Goal: Task Accomplishment & Management: Use online tool/utility

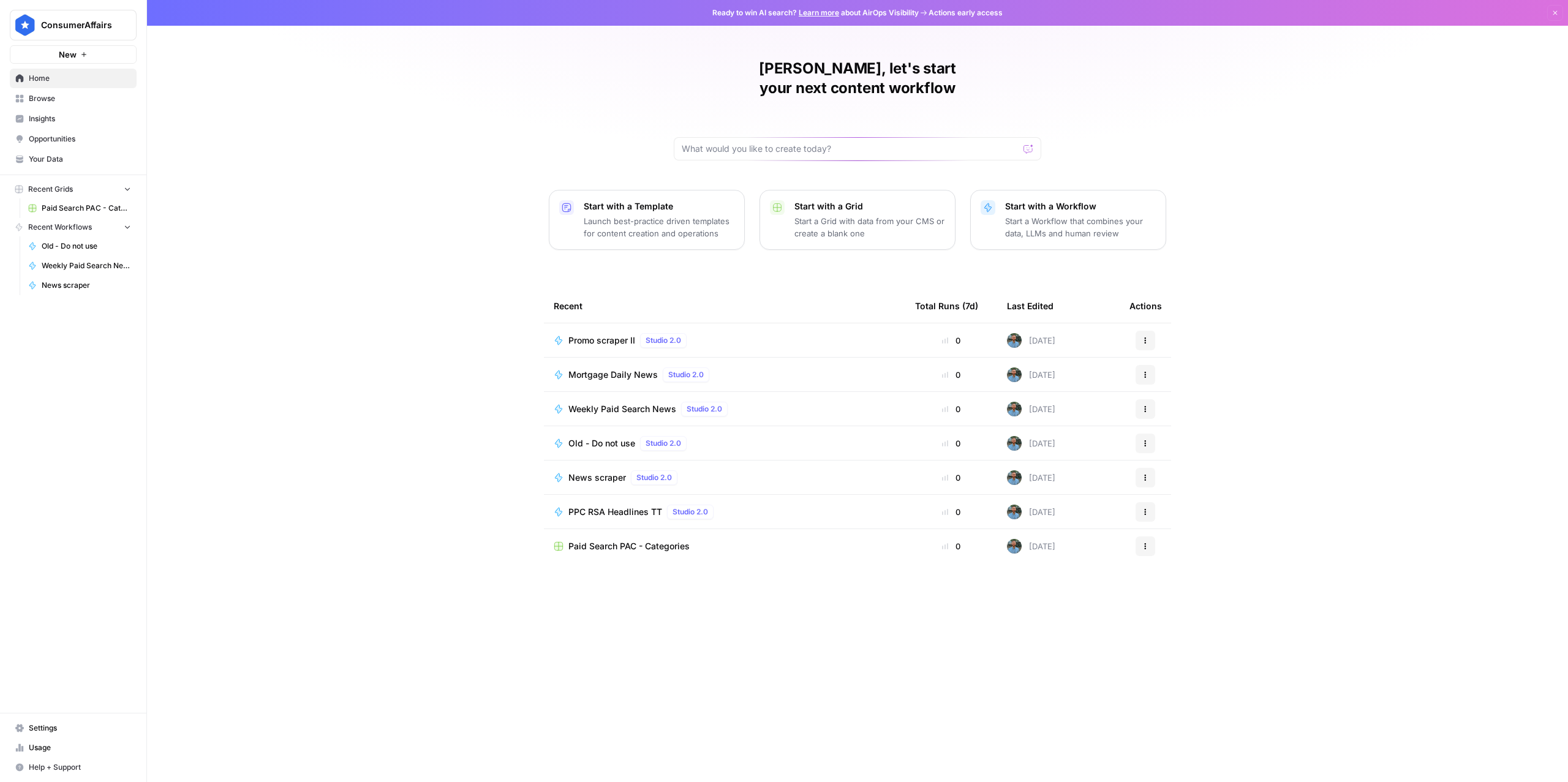
click at [617, 334] on span "Promo scraper II" at bounding box center [602, 340] width 67 height 12
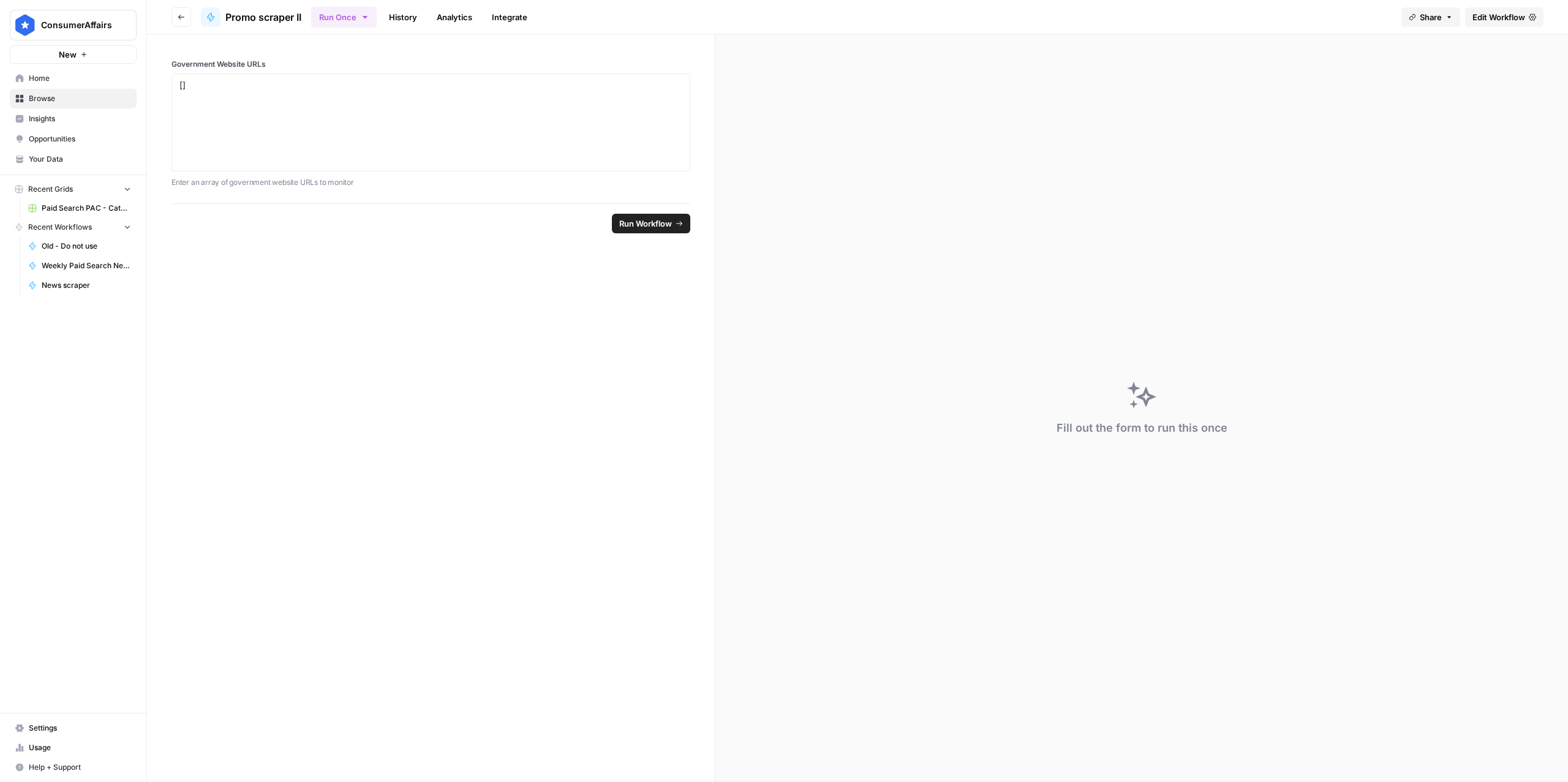
click at [1501, 17] on span "Edit Workflow" at bounding box center [1498, 17] width 53 height 12
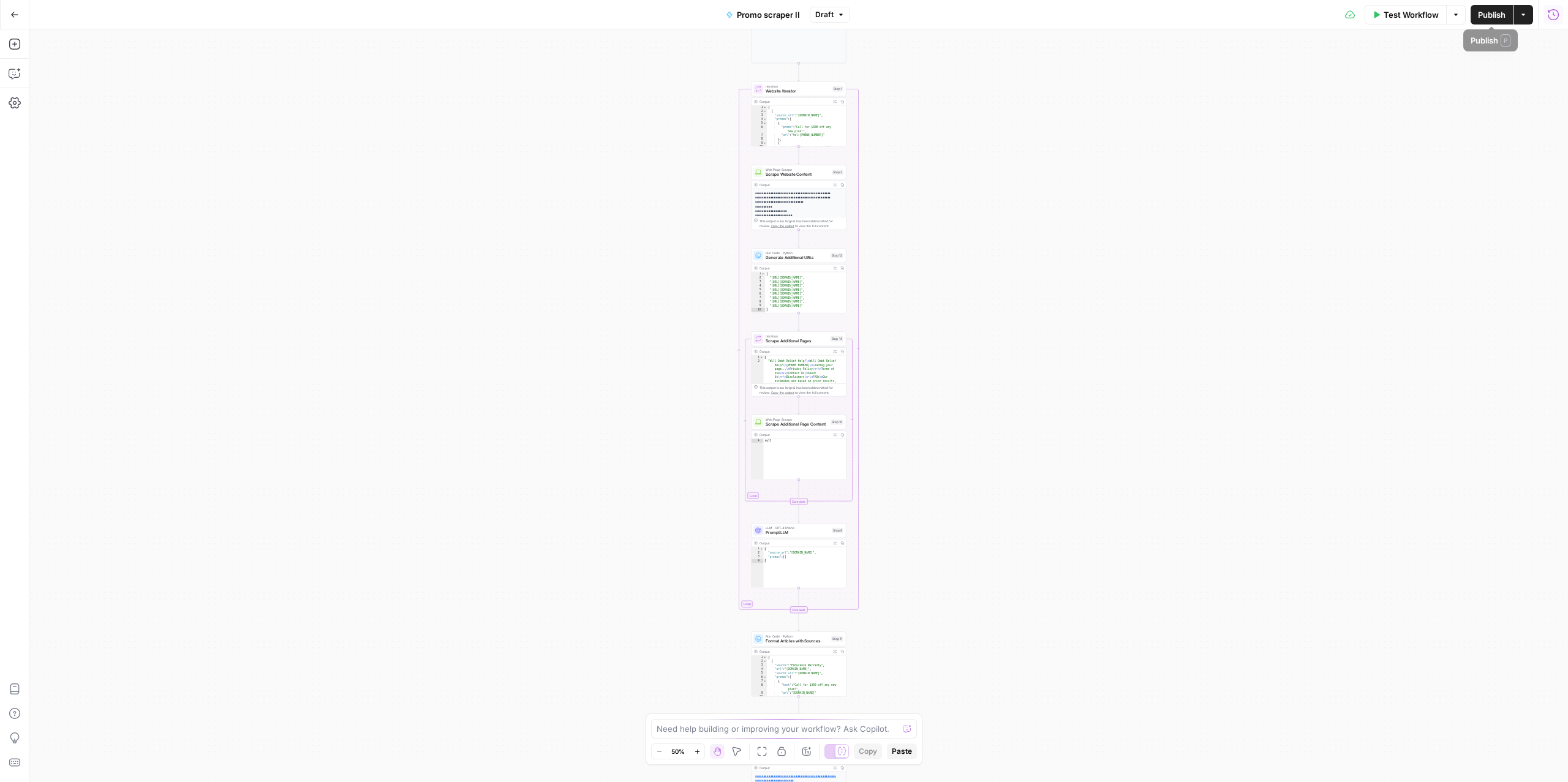
click at [1555, 20] on icon "button" at bounding box center [1553, 15] width 12 height 12
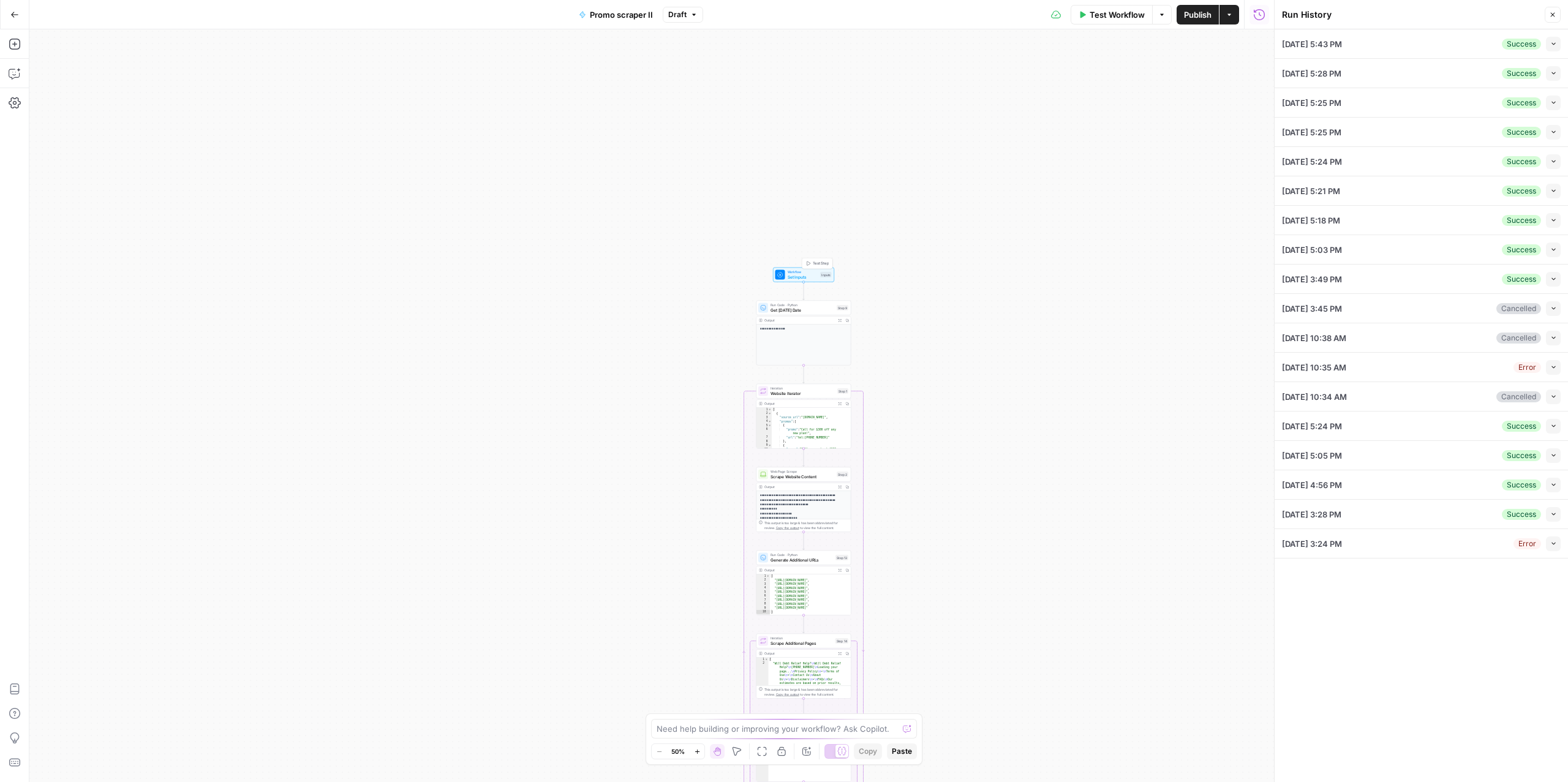
click at [791, 275] on span "Set Inputs" at bounding box center [803, 277] width 31 height 6
click at [1555, 40] on icon "button" at bounding box center [1553, 44] width 7 height 7
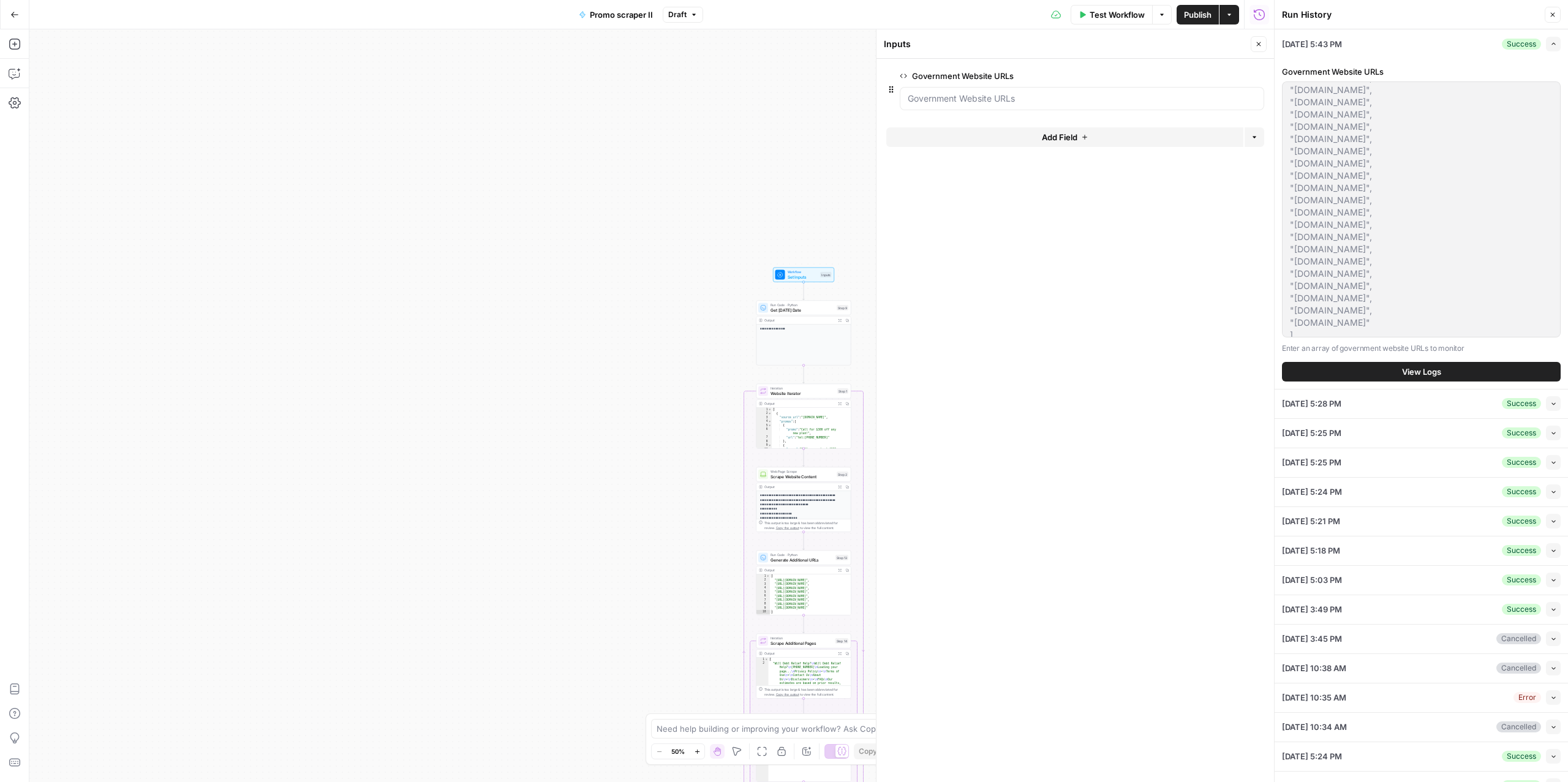
scroll to position [343, 0]
click at [1403, 347] on div "Government Website URLs [ "[DOMAIN_NAME]", "[DOMAIN_NAME]", "[DOMAIN_NAME]", "[…" at bounding box center [1421, 210] width 279 height 289
